Goal: Information Seeking & Learning: Learn about a topic

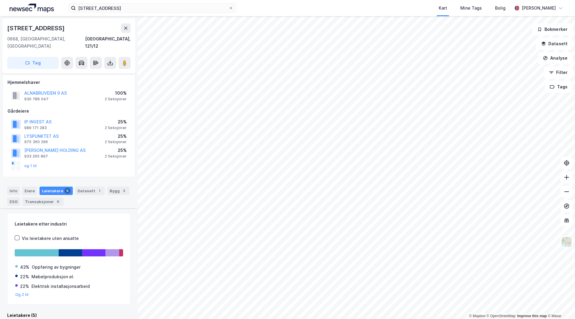
scroll to position [164, 0]
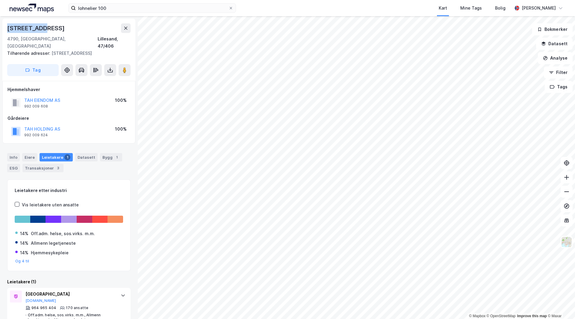
drag, startPoint x: 30, startPoint y: 26, endPoint x: 41, endPoint y: 26, distance: 11.1
click at [41, 26] on div "[STREET_ADDRESS]" at bounding box center [68, 28] width 123 height 10
drag, startPoint x: 9, startPoint y: 45, endPoint x: 74, endPoint y: 45, distance: 65.3
click at [74, 50] on div "Tilhørende adresser: [STREET_ADDRESS]" at bounding box center [66, 53] width 119 height 7
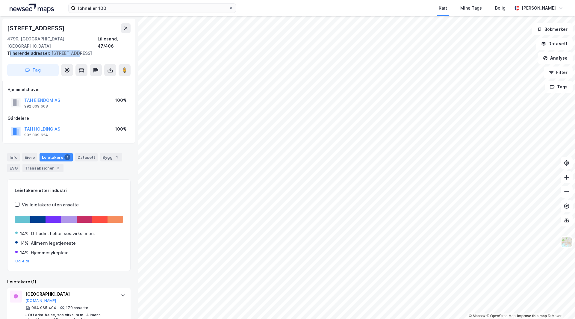
click at [74, 50] on div "Tilhørende adresser: [STREET_ADDRESS]" at bounding box center [66, 53] width 119 height 7
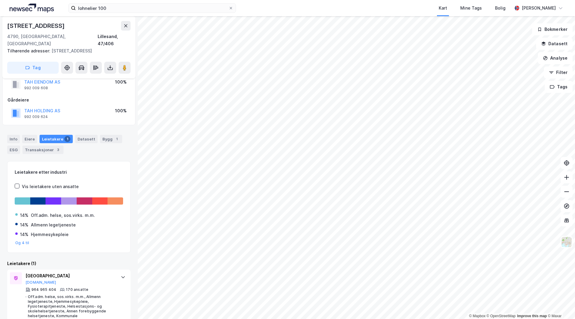
scroll to position [25, 0]
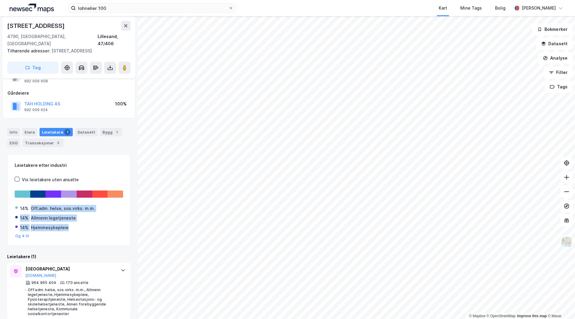
drag, startPoint x: 31, startPoint y: 204, endPoint x: 75, endPoint y: 226, distance: 49.0
click at [75, 226] on div "14% Off.adm. helse, sos.virks. m.m. 14% Allmenn legetjeneste 14% Hjemmesykeplei…" at bounding box center [69, 219] width 108 height 38
drag, startPoint x: 70, startPoint y: 222, endPoint x: 40, endPoint y: 199, distance: 38.0
click at [40, 200] on div "14% Off.adm. helse, sos.virks. m.m. 14% Allmenn legetjeneste 14% Hjemmesykeplei…" at bounding box center [69, 219] width 108 height 38
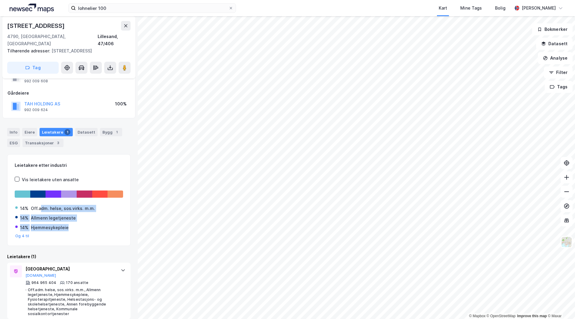
click at [40, 205] on div "Off.adm. helse, sos.virks. m.m." at bounding box center [63, 208] width 64 height 7
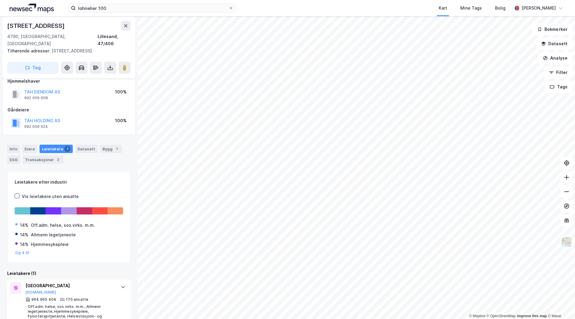
scroll to position [0, 0]
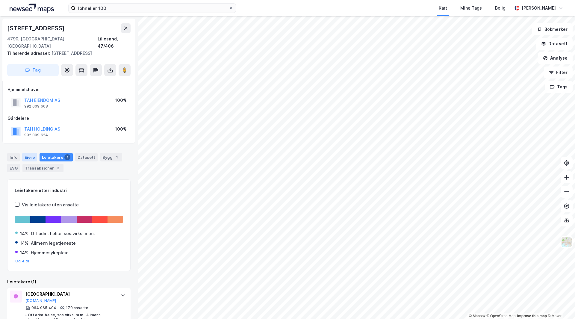
click at [32, 153] on div "Eiere" at bounding box center [29, 157] width 15 height 8
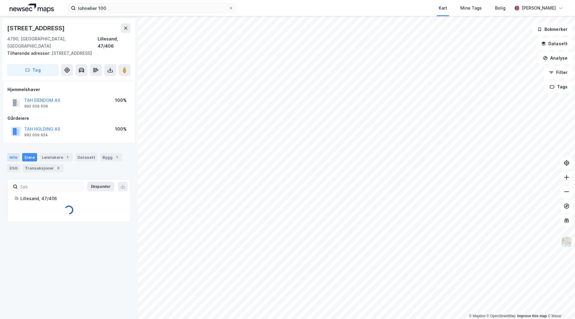
click at [10, 153] on div "Info" at bounding box center [13, 157] width 13 height 8
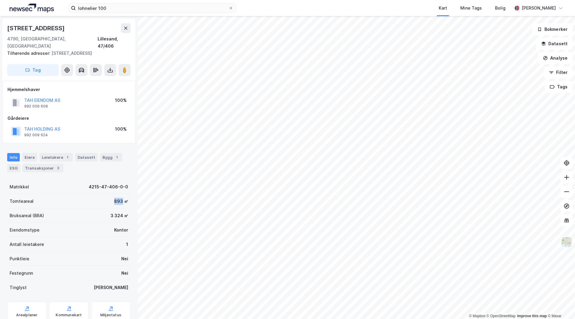
drag, startPoint x: 109, startPoint y: 194, endPoint x: 120, endPoint y: 194, distance: 10.5
click at [120, 194] on div "Tomteareal 893 ㎡" at bounding box center [68, 201] width 123 height 14
click at [120, 198] on div "893 ㎡" at bounding box center [121, 201] width 14 height 7
drag, startPoint x: 111, startPoint y: 210, endPoint x: 119, endPoint y: 210, distance: 8.7
click at [119, 210] on div "Bruksareal (BRA) 3 324 ㎡" at bounding box center [68, 215] width 123 height 14
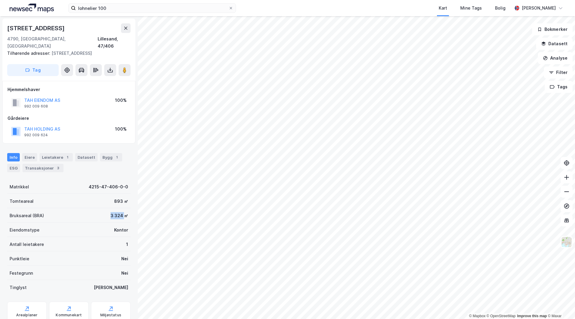
click at [119, 212] on div "3 324 ㎡" at bounding box center [119, 215] width 18 height 7
drag, startPoint x: 125, startPoint y: 209, endPoint x: 0, endPoint y: 195, distance: 125.6
click at [0, 195] on div "[STREET_ADDRESS], Agder Lillesand, 47/406 Tilhørende adresser: [STREET_ADDRESS]…" at bounding box center [69, 167] width 138 height 303
drag, startPoint x: 17, startPoint y: 198, endPoint x: 116, endPoint y: 210, distance: 99.2
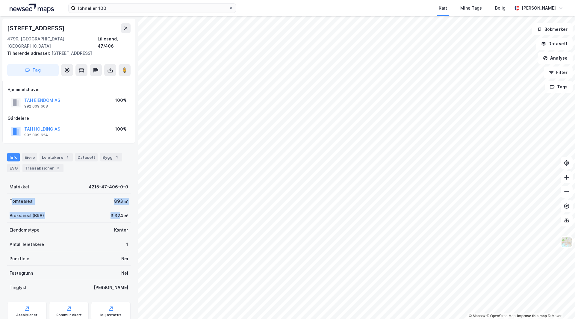
click at [116, 210] on div "Matrikkel 4215-47-406-0-0 Tomteareal 893 ㎡ Bruksareal (BRA) 3 324 ㎡ Eiendomstyp…" at bounding box center [68, 236] width 123 height 115
click at [116, 212] on div "3 324 ㎡" at bounding box center [119, 215] width 18 height 7
drag, startPoint x: 121, startPoint y: 207, endPoint x: 0, endPoint y: 193, distance: 121.7
click at [0, 193] on div "[STREET_ADDRESS], Agder Lillesand, 47/406 Tilhørende adresser: [STREET_ADDRESS]…" at bounding box center [69, 167] width 138 height 303
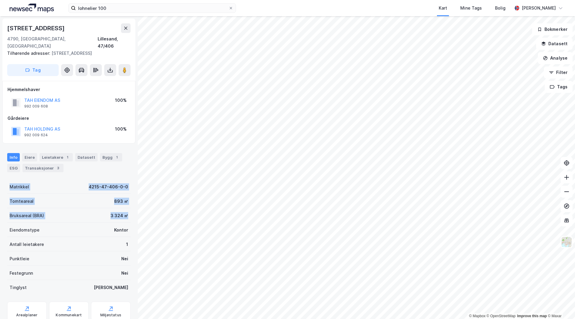
drag, startPoint x: 10, startPoint y: 179, endPoint x: 125, endPoint y: 210, distance: 118.8
click at [125, 210] on div "Matrikkel 4215-47-406-0-0 Tomteareal 893 ㎡ Bruksareal (BRA) 3 324 ㎡ Eiendomstyp…" at bounding box center [68, 236] width 123 height 115
click at [125, 210] on div "Bruksareal (BRA) 3 324 ㎡" at bounding box center [68, 215] width 123 height 14
drag, startPoint x: 122, startPoint y: 206, endPoint x: 10, endPoint y: 179, distance: 114.7
click at [10, 179] on div "Matrikkel 4215-47-406-0-0 Tomteareal 893 ㎡ Bruksareal (BRA) 3 324 ㎡ Eiendomstyp…" at bounding box center [68, 236] width 123 height 115
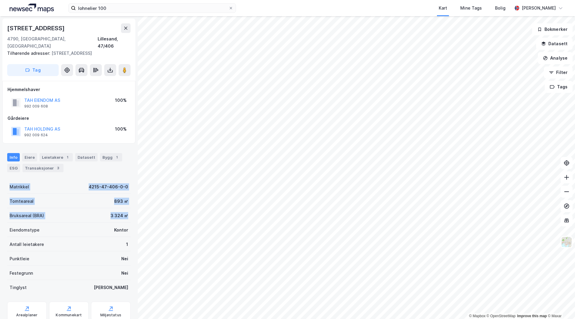
click at [10, 183] on div "Matrikkel" at bounding box center [19, 186] width 19 height 7
drag, startPoint x: 10, startPoint y: 179, endPoint x: 117, endPoint y: 208, distance: 110.6
click at [117, 208] on div "Matrikkel 4215-47-406-0-0 Tomteareal 893 ㎡ Bruksareal (BRA) 3 324 ㎡ Eiendomstyp…" at bounding box center [68, 236] width 123 height 115
click at [117, 212] on div "3 324 ㎡" at bounding box center [119, 215] width 18 height 7
drag, startPoint x: 122, startPoint y: 209, endPoint x: 0, endPoint y: 182, distance: 124.7
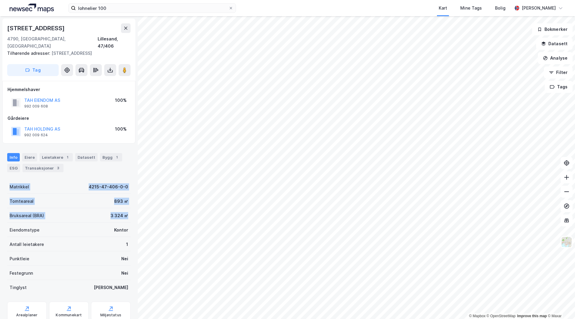
click at [0, 182] on div "[STREET_ADDRESS], Agder Lillesand, 47/406 Tilhørende adresser: [STREET_ADDRESS]…" at bounding box center [69, 167] width 138 height 303
drag, startPoint x: 8, startPoint y: 177, endPoint x: 121, endPoint y: 213, distance: 118.2
click at [121, 213] on div "Matrikkel 4215-47-406-0-0 Tomteareal 893 ㎡ Bruksareal (BRA) 3 324 ㎡ Eiendomstyp…" at bounding box center [68, 236] width 123 height 115
click at [122, 213] on div "Bruksareal (BRA) 3 324 ㎡" at bounding box center [68, 215] width 123 height 14
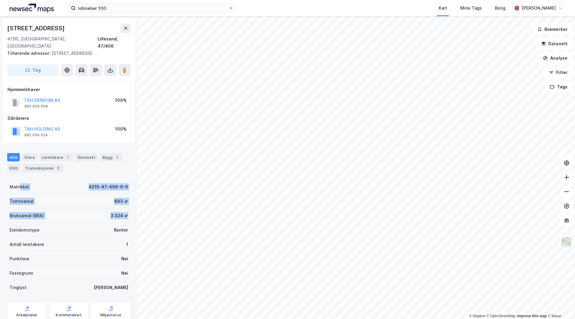
drag, startPoint x: 123, startPoint y: 207, endPoint x: 19, endPoint y: 183, distance: 106.3
click at [19, 183] on div "Matrikkel 4215-47-406-0-0 Tomteareal 893 ㎡ Bruksareal (BRA) 3 324 ㎡ Eiendomstyp…" at bounding box center [68, 236] width 123 height 115
click at [19, 183] on div "Matrikkel 4215-47-406-0-0" at bounding box center [68, 186] width 123 height 14
drag, startPoint x: 8, startPoint y: 179, endPoint x: 125, endPoint y: 226, distance: 126.4
click at [125, 226] on div "Matrikkel 4215-47-406-0-0 Tomteareal 893 ㎡ Bruksareal (BRA) 3 324 ㎡ Eiendomstyp…" at bounding box center [68, 236] width 123 height 115
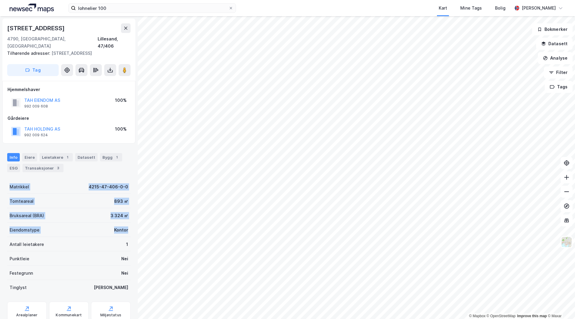
click at [125, 226] on div "Eiendomstype Kontor" at bounding box center [68, 229] width 123 height 14
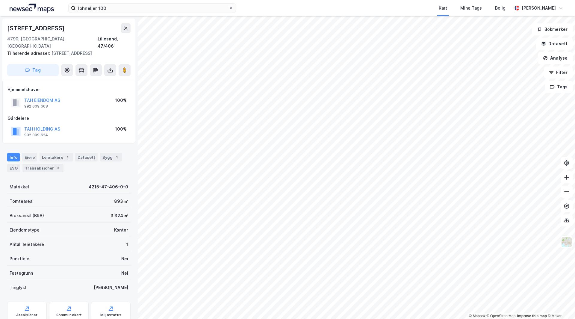
click at [125, 56] on div "[STREET_ADDRESS] Tilhørende adresser: [STREET_ADDRESS] Tag" at bounding box center [68, 50] width 133 height 62
click at [126, 67] on image at bounding box center [125, 70] width 4 height 6
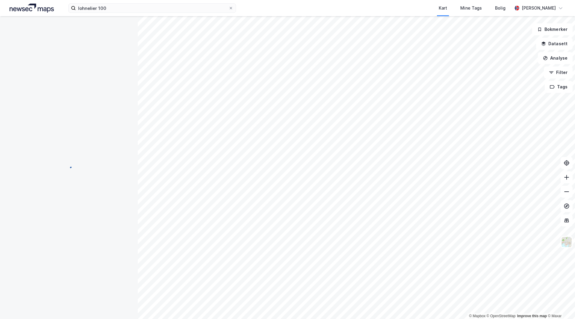
scroll to position [0, 0]
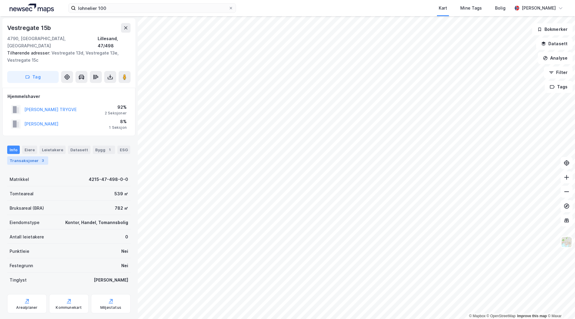
click at [31, 156] on div "Transaksjoner 3" at bounding box center [27, 160] width 41 height 8
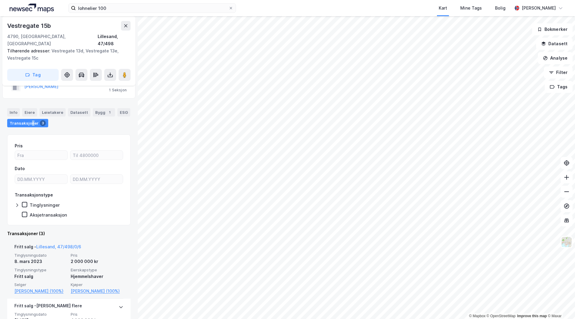
scroll to position [60, 0]
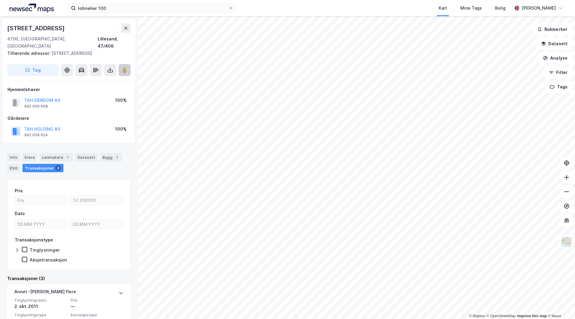
click at [125, 67] on image at bounding box center [125, 70] width 4 height 6
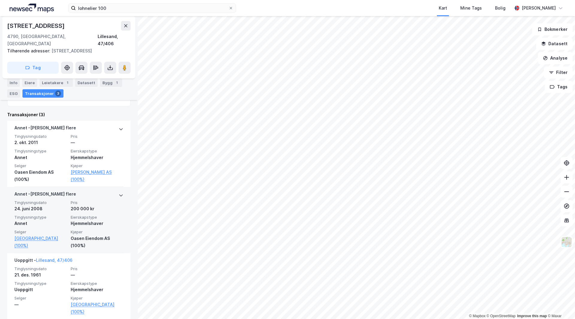
scroll to position [44, 0]
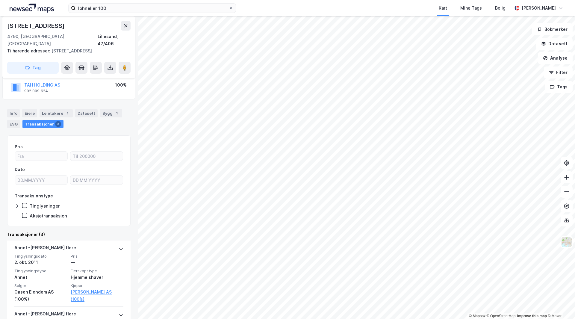
click at [79, 124] on div "Info [PERSON_NAME] 1 Datasett Bygg 1 ESG Transaksjoner 3 Pris Dato Transaksjons…" at bounding box center [68, 270] width 123 height 336
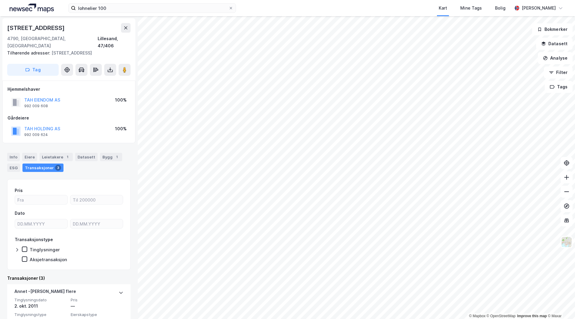
scroll to position [0, 0]
click at [60, 153] on div "Leietakere 1" at bounding box center [56, 157] width 33 height 8
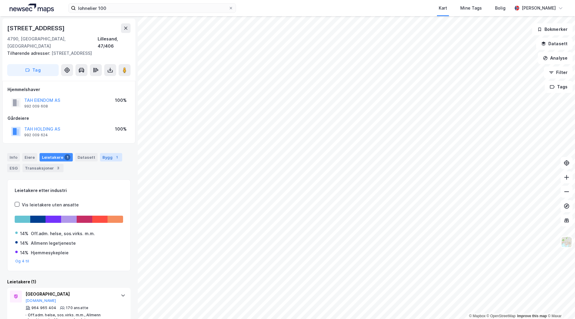
click at [101, 153] on div "Bygg 1" at bounding box center [111, 157] width 22 height 8
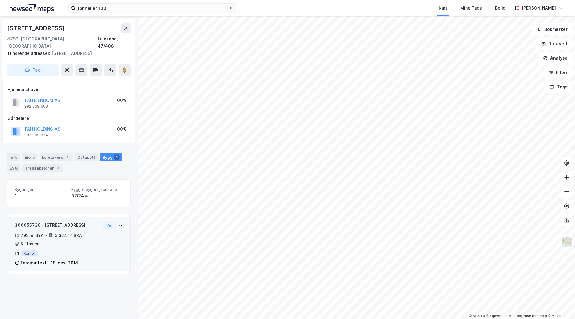
click at [90, 250] on div "Kontor" at bounding box center [57, 253] width 85 height 6
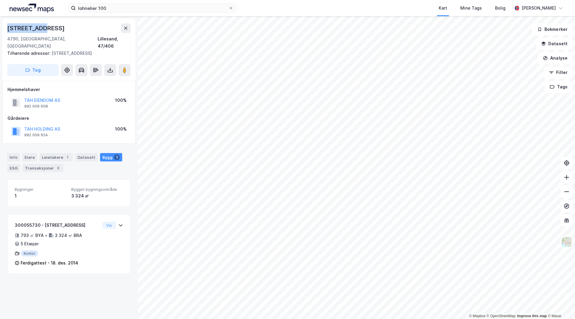
drag, startPoint x: 7, startPoint y: 28, endPoint x: 44, endPoint y: 28, distance: 37.1
click at [44, 28] on div "[STREET_ADDRESS]" at bounding box center [68, 28] width 123 height 10
click at [29, 153] on div "Eiere" at bounding box center [29, 157] width 15 height 8
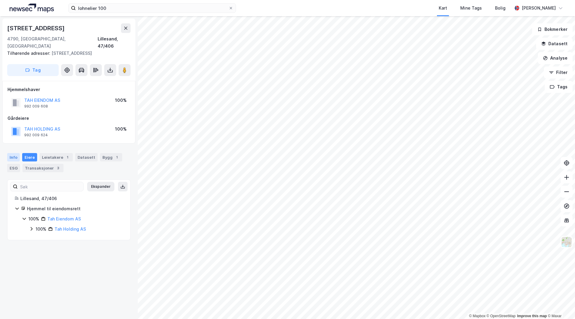
click at [7, 153] on div "Info" at bounding box center [13, 157] width 13 height 8
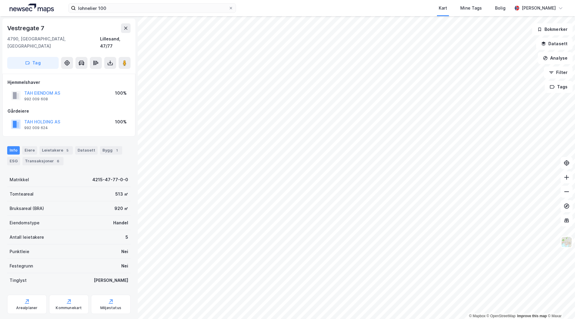
scroll to position [0, 0]
click at [103, 146] on div "Bygg 1" at bounding box center [111, 150] width 22 height 8
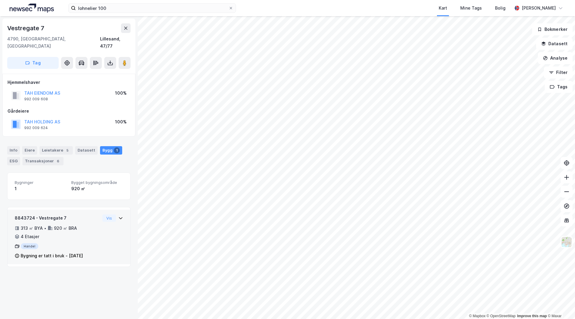
click at [102, 218] on div "8843724 - Vestregate 7 313 ㎡ BYA • 920 ㎡ BRA • 4 Etasjer Handel Bygning er tatt…" at bounding box center [69, 239] width 108 height 50
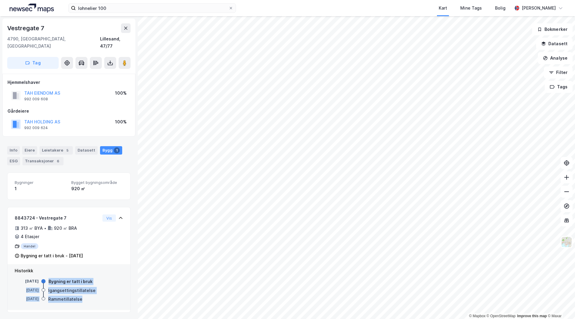
drag, startPoint x: 54, startPoint y: 278, endPoint x: 81, endPoint y: 288, distance: 28.5
click at [81, 288] on div "[DATE] Bygning er tatt i bruk [DATE] Igangsettingstillatelse [DATE] Rammetillat…" at bounding box center [69, 290] width 108 height 25
click at [57, 148] on div "Info [PERSON_NAME] 5 Datasett Bygg 1 ESG Transaksjoner 6" at bounding box center [68, 155] width 123 height 19
click at [56, 146] on div "Leietakere 5" at bounding box center [56, 150] width 33 height 8
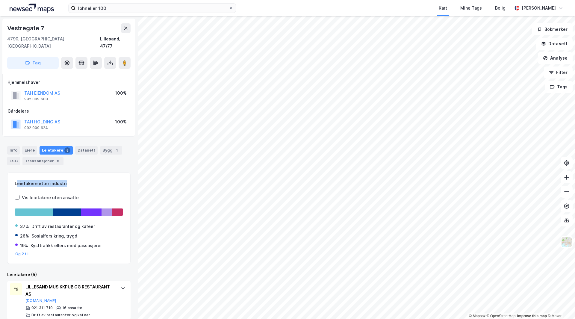
click at [64, 180] on div "Leietakere etter industri" at bounding box center [69, 183] width 108 height 7
drag, startPoint x: 62, startPoint y: 176, endPoint x: 10, endPoint y: 177, distance: 52.7
click at [10, 177] on div "Leietakere etter industri Vis leietakere uten ansatte 37% Drift av restauranter…" at bounding box center [68, 218] width 123 height 92
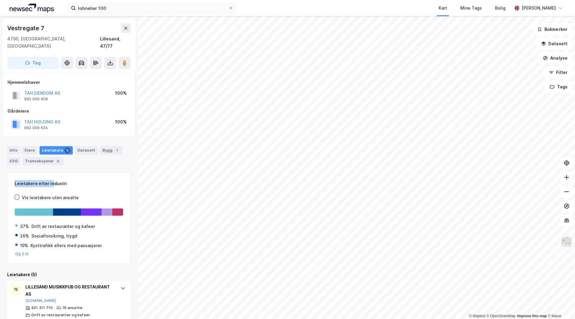
drag, startPoint x: 15, startPoint y: 176, endPoint x: 59, endPoint y: 177, distance: 44.6
click at [59, 180] on div "Leietakere etter industri" at bounding box center [69, 183] width 108 height 7
click at [60, 180] on div "Leietakere etter industri" at bounding box center [69, 183] width 108 height 7
drag, startPoint x: 70, startPoint y: 177, endPoint x: 0, endPoint y: 177, distance: 69.7
click at [0, 177] on div "Vestregate 7 4790, [GEOGRAPHIC_DATA], Agder Lillesand, 47/77 Tag Hjemmelshaver …" at bounding box center [69, 167] width 138 height 303
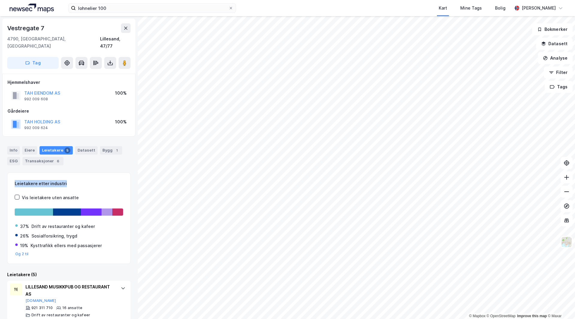
click at [0, 177] on div "Vestregate 7 4790, [GEOGRAPHIC_DATA], Agder Lillesand, 47/77 Tag Hjemmelshaver …" at bounding box center [69, 167] width 138 height 303
drag, startPoint x: 14, startPoint y: 176, endPoint x: 63, endPoint y: 177, distance: 48.5
click at [62, 177] on div "Leietakere etter industri Vis leietakere uten ansatte 37% Drift av restauranter…" at bounding box center [68, 218] width 123 height 92
click at [63, 180] on div "Leietakere etter industri" at bounding box center [69, 183] width 108 height 7
drag, startPoint x: 64, startPoint y: 177, endPoint x: 2, endPoint y: 178, distance: 62.0
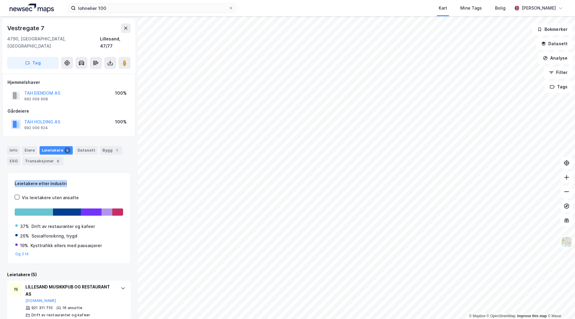
click at [2, 178] on div "Vestregate 7 4790, [GEOGRAPHIC_DATA], Agder Lillesand, 47/77 Tag Hjemmelshaver …" at bounding box center [69, 167] width 138 height 303
drag, startPoint x: 18, startPoint y: 178, endPoint x: 68, endPoint y: 180, distance: 50.0
click at [68, 180] on div "Leietakere etter industri Vis leietakere uten ansatte 37% Drift av restauranter…" at bounding box center [69, 218] width 108 height 77
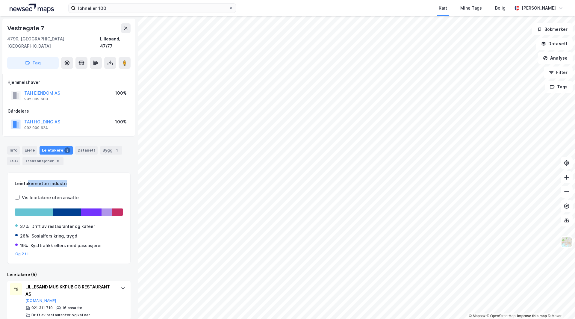
drag, startPoint x: 63, startPoint y: 178, endPoint x: 8, endPoint y: 178, distance: 55.1
click at [8, 178] on div "Leietakere etter industri Vis leietakere uten ansatte 37% Drift av restauranter…" at bounding box center [68, 218] width 123 height 92
click at [126, 60] on image at bounding box center [125, 63] width 4 height 6
drag, startPoint x: 13, startPoint y: 150, endPoint x: 16, endPoint y: 153, distance: 4.2
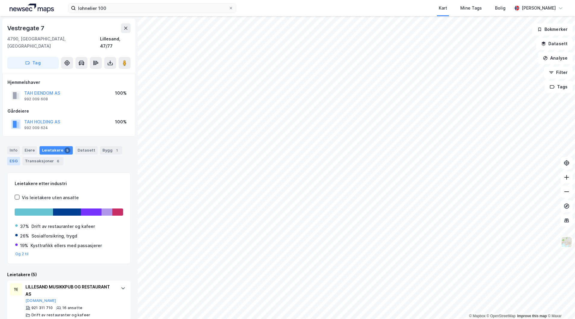
click at [13, 157] on div "ESG" at bounding box center [13, 161] width 13 height 8
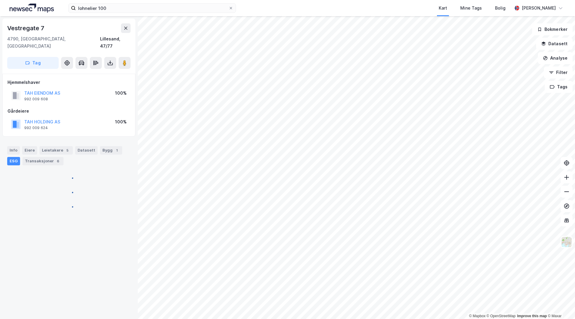
click at [17, 157] on div "ESG" at bounding box center [13, 161] width 13 height 8
